Goal: Understand process/instructions: Learn about a topic

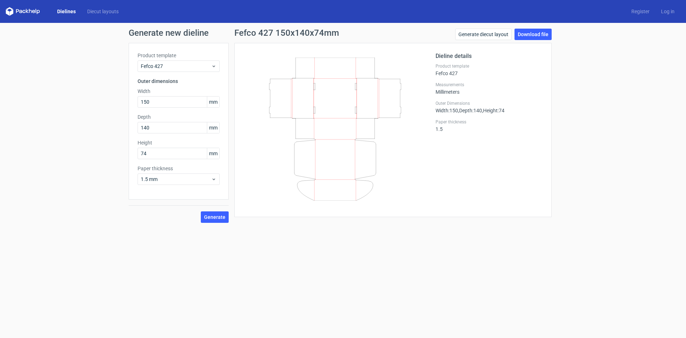
drag, startPoint x: 12, startPoint y: 10, endPoint x: 16, endPoint y: 10, distance: 3.9
click at [12, 10] on icon at bounding box center [23, 11] width 34 height 9
click at [33, 8] on icon at bounding box center [23, 11] width 34 height 9
click at [104, 10] on link "Diecut layouts" at bounding box center [103, 11] width 43 height 7
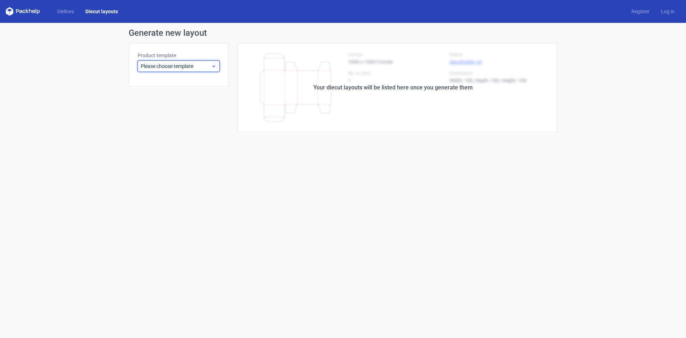
click at [213, 69] on icon at bounding box center [213, 66] width 5 height 6
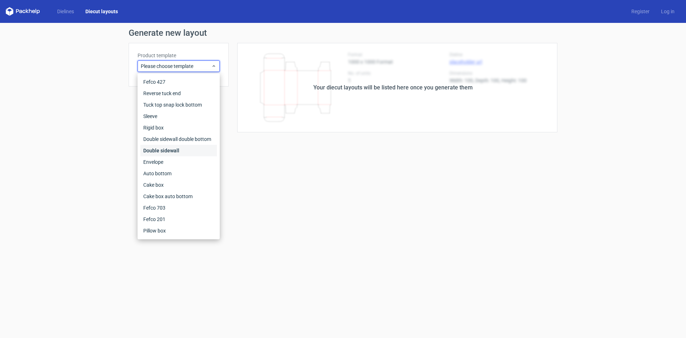
click at [158, 153] on div "Double sidewall" at bounding box center [178, 150] width 77 height 11
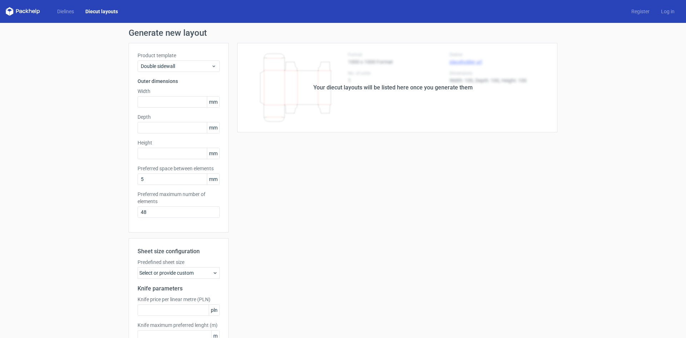
click at [500, 210] on div "Your diecut layouts will be listed here once you generate them Height Depth Wid…" at bounding box center [393, 211] width 329 height 336
click at [426, 96] on div "Your diecut layouts will be listed here once you generate them" at bounding box center [393, 87] width 329 height 89
click at [66, 7] on div "Dielines Diecut layouts Register Log in" at bounding box center [343, 11] width 686 height 23
click at [66, 11] on link "Dielines" at bounding box center [65, 11] width 28 height 7
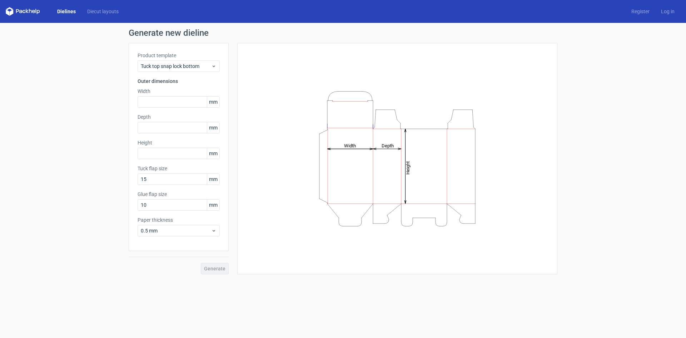
click at [15, 11] on icon at bounding box center [23, 11] width 34 height 9
click at [29, 11] on icon at bounding box center [30, 11] width 3 height 4
click at [111, 11] on link "Diecut layouts" at bounding box center [103, 11] width 43 height 7
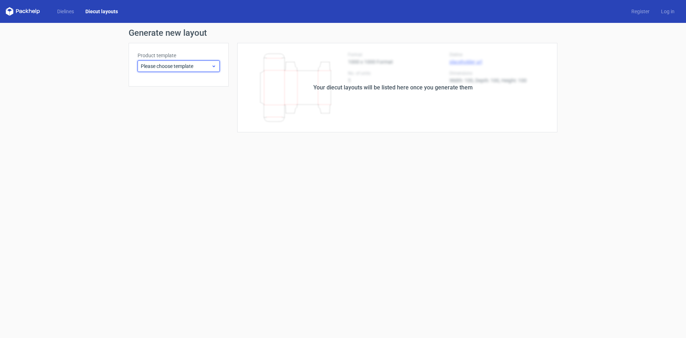
click at [213, 67] on icon at bounding box center [213, 66] width 5 height 6
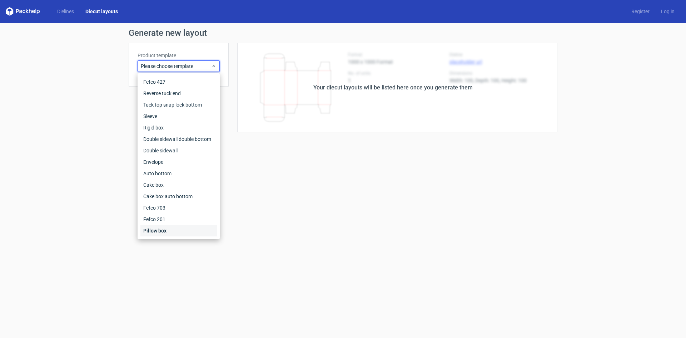
click at [183, 236] on div "Pillow box" at bounding box center [178, 230] width 77 height 11
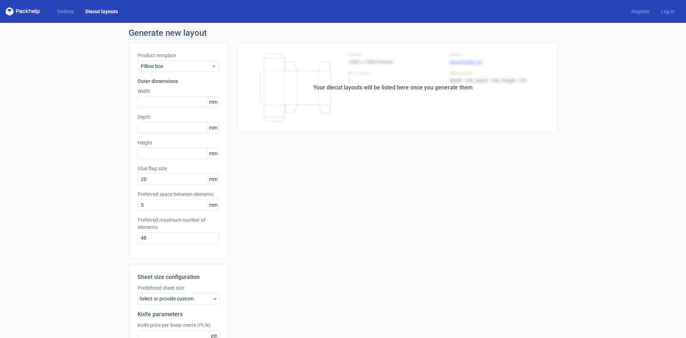
click at [329, 233] on div "Your diecut layouts will be listed here once you generate them Height Depth Wid…" at bounding box center [393, 224] width 329 height 362
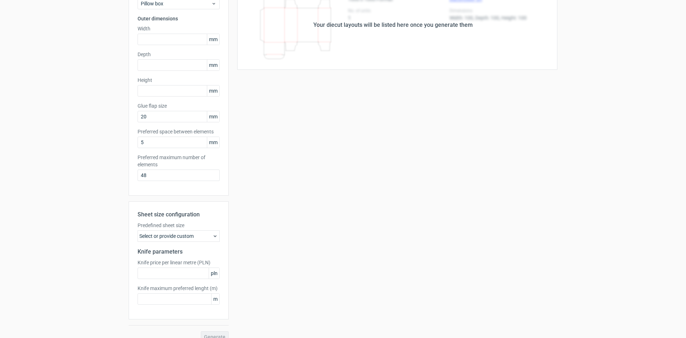
scroll to position [73, 0]
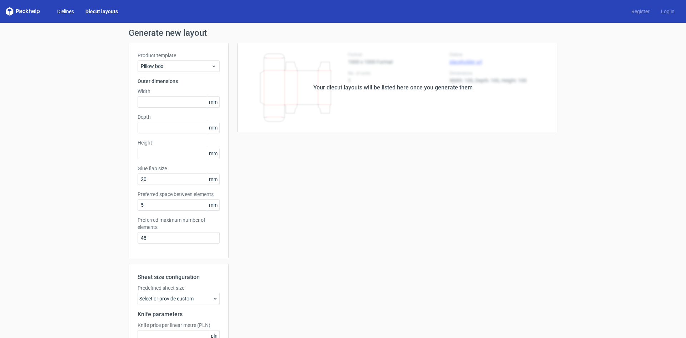
click at [59, 12] on link "Dielines" at bounding box center [65, 11] width 28 height 7
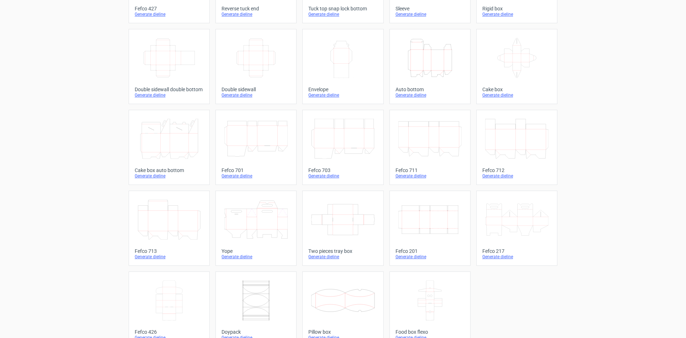
scroll to position [109, 0]
